Goal: Information Seeking & Learning: Learn about a topic

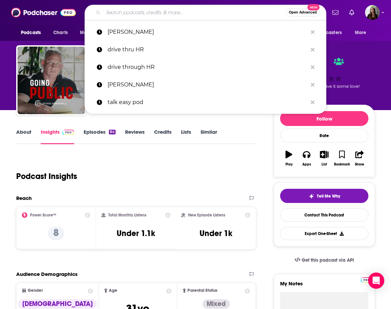
scroll to position [0, 0]
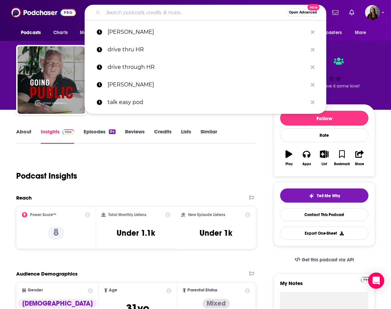
click at [190, 12] on input "Search podcasts, credits, & more..." at bounding box center [194, 12] width 183 height 11
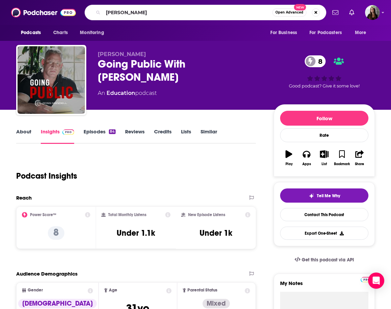
type input "cardone"
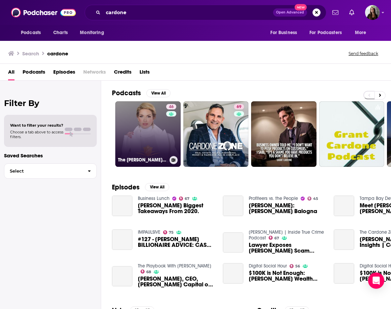
scroll to position [2, 0]
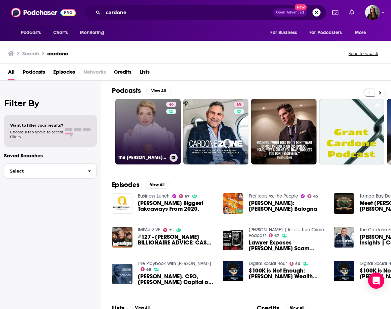
click at [138, 116] on link "46 The [PERSON_NAME] Show" at bounding box center [147, 131] width 65 height 65
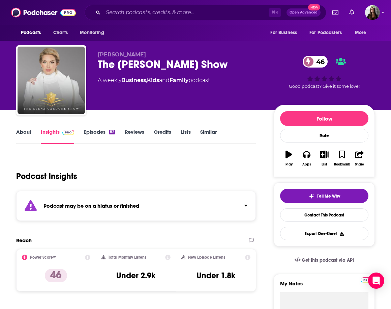
click at [100, 130] on link "Episodes 82" at bounding box center [100, 136] width 32 height 16
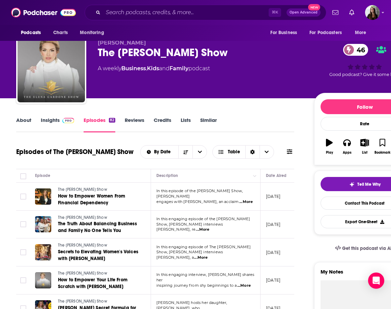
scroll to position [13, 0]
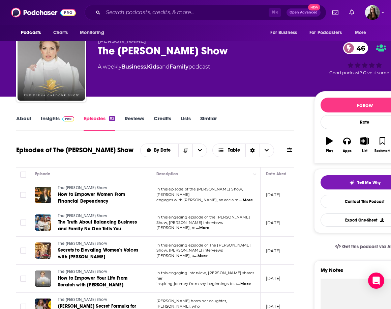
click at [147, 51] on div "The [PERSON_NAME] Show 46" at bounding box center [201, 50] width 206 height 13
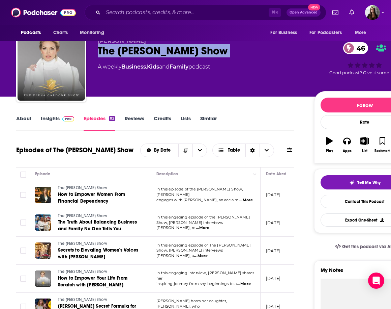
click at [240, 50] on div "The [PERSON_NAME] Show 46" at bounding box center [201, 50] width 206 height 13
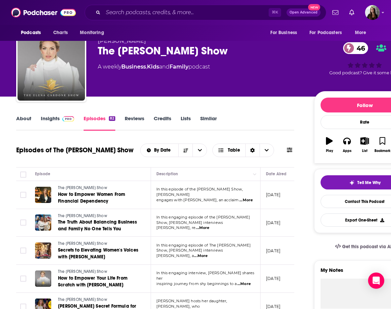
click at [52, 118] on link "Insights" at bounding box center [57, 123] width 33 height 16
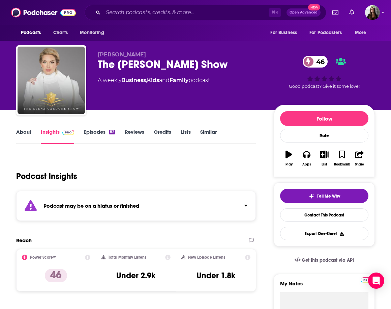
click at [247, 204] on icon "Click to expand status details" at bounding box center [245, 205] width 3 height 2
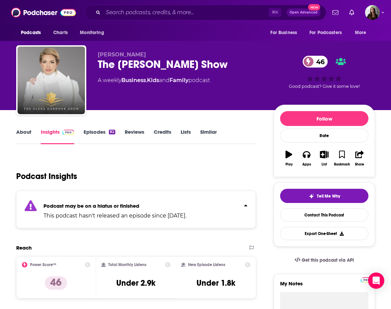
scroll to position [0, 0]
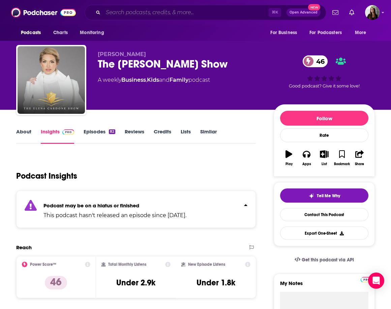
click at [170, 11] on input "Search podcasts, credits, & more..." at bounding box center [186, 12] width 166 height 11
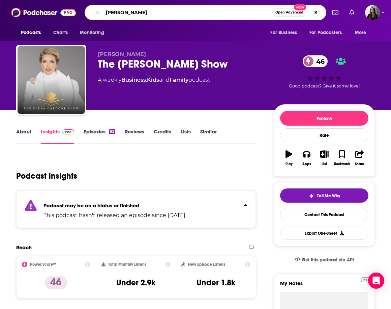
type input "[PERSON_NAME]"
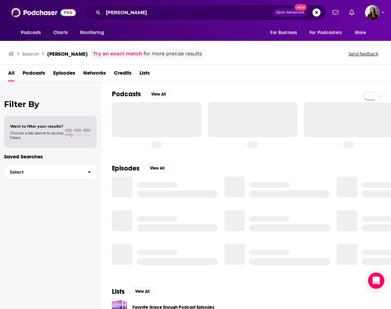
scroll to position [2, 0]
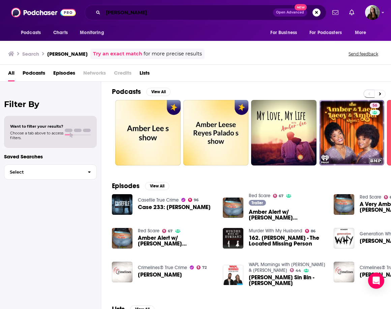
click at [150, 14] on input "[PERSON_NAME]" at bounding box center [188, 12] width 170 height 11
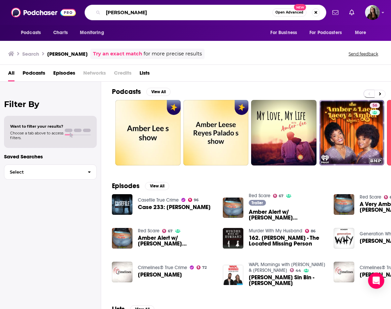
click at [145, 13] on input "[PERSON_NAME]" at bounding box center [187, 12] width 169 height 11
click at [162, 13] on input "[PERSON_NAME]" at bounding box center [187, 12] width 169 height 11
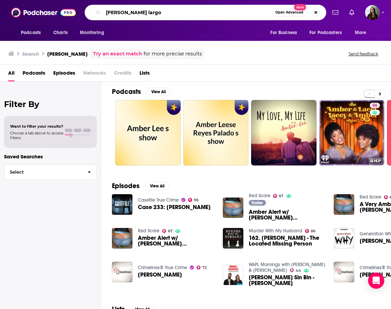
type input "[PERSON_NAME] largo"
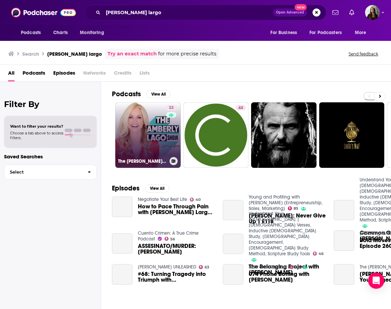
click at [141, 140] on link "33 The [PERSON_NAME] Show: Stories of True Grit and [PERSON_NAME]" at bounding box center [147, 134] width 65 height 65
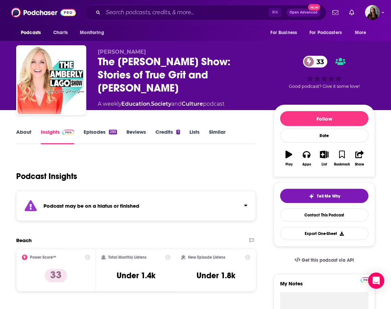
click at [97, 133] on link "Episodes 293" at bounding box center [100, 136] width 33 height 16
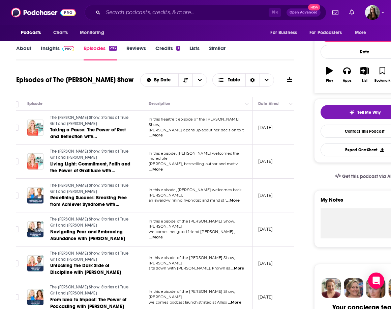
scroll to position [58, 0]
